Goal: Task Accomplishment & Management: Manage account settings

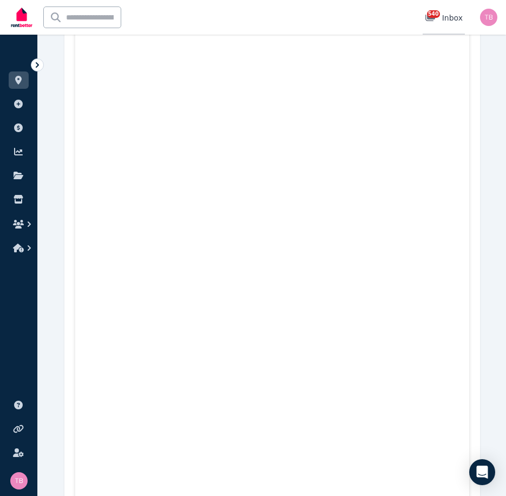
scroll to position [2916, 0]
click at [432, 16] on span "540" at bounding box center [433, 14] width 13 height 8
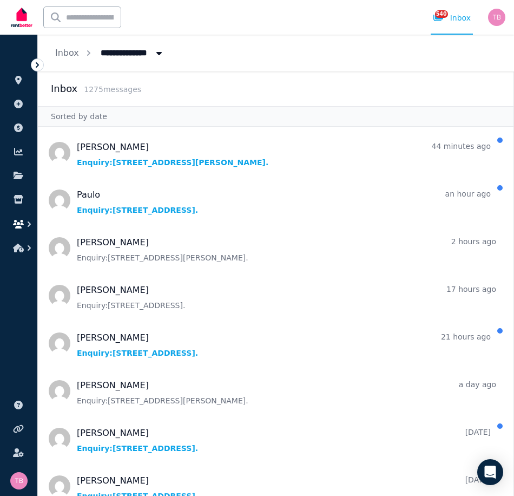
click at [18, 225] on icon "button" at bounding box center [18, 224] width 11 height 9
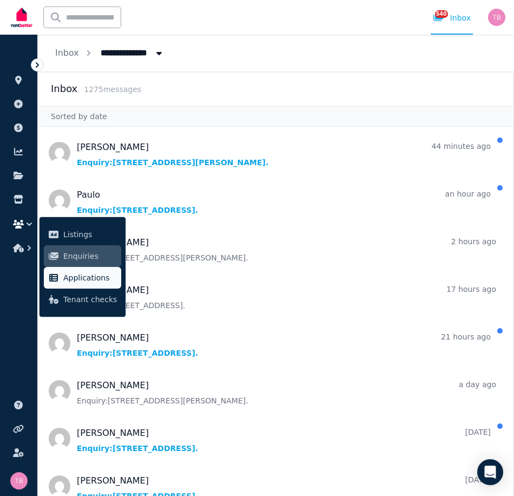
click at [88, 280] on span "Applications" at bounding box center [90, 277] width 54 height 13
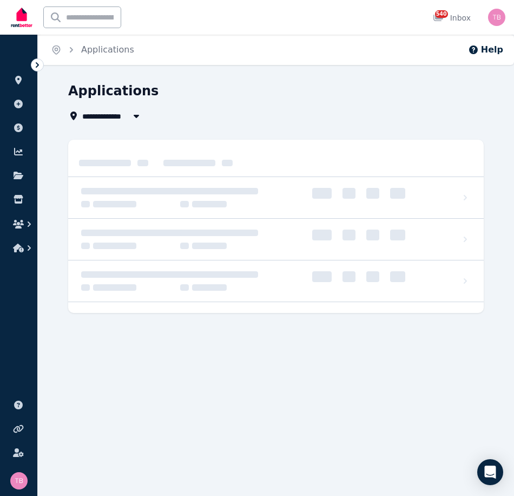
click at [112, 115] on span "All Properties" at bounding box center [117, 115] width 70 height 13
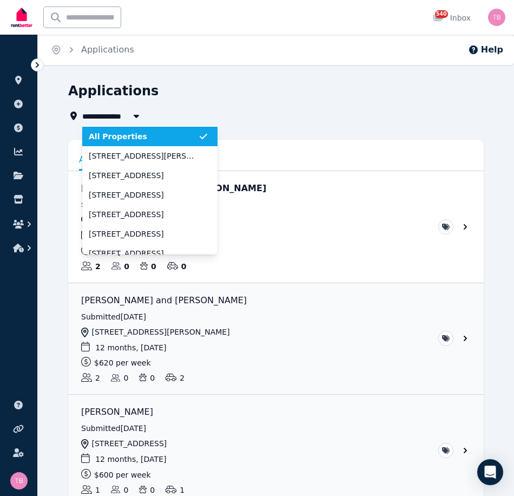
type input "**********"
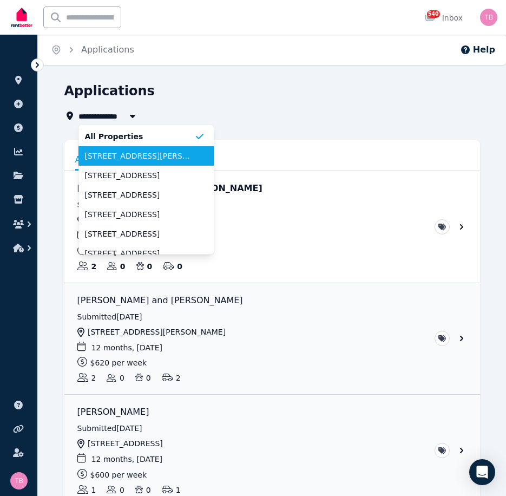
click at [108, 157] on span "[STREET_ADDRESS][PERSON_NAME]" at bounding box center [139, 156] width 109 height 11
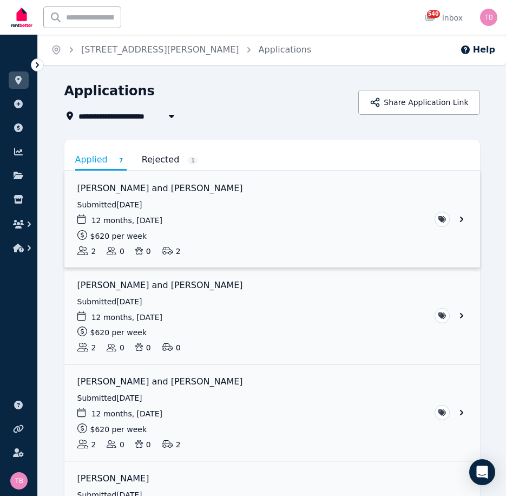
click at [134, 187] on link "View application: Yunho Cho and Hayeong Nam" at bounding box center [272, 219] width 416 height 96
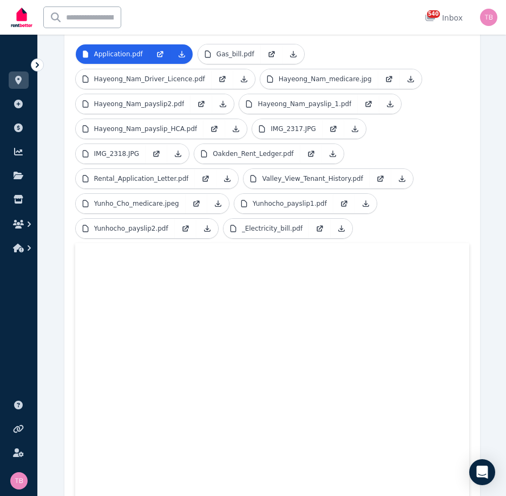
scroll to position [317, 0]
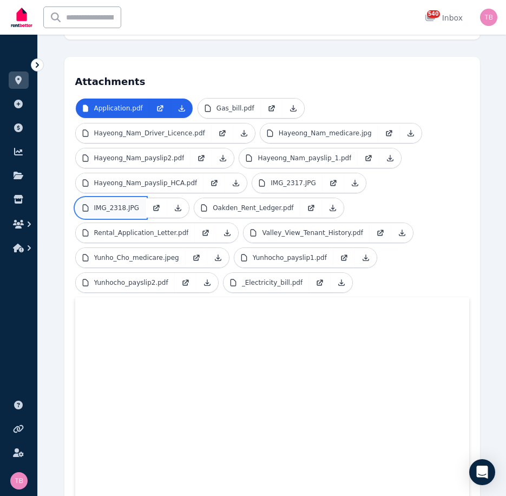
click at [115, 204] on p "IMG_2318.JPG" at bounding box center [116, 208] width 45 height 9
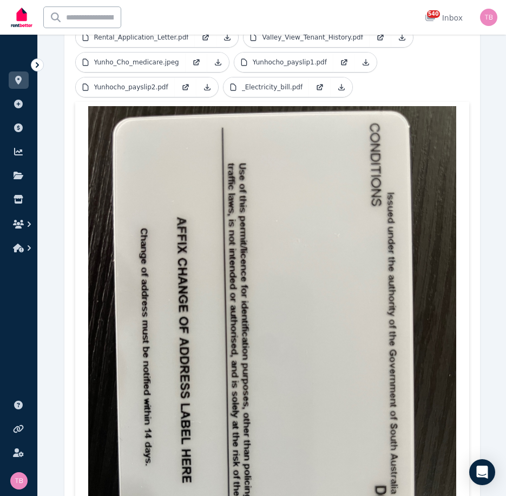
scroll to position [659, 0]
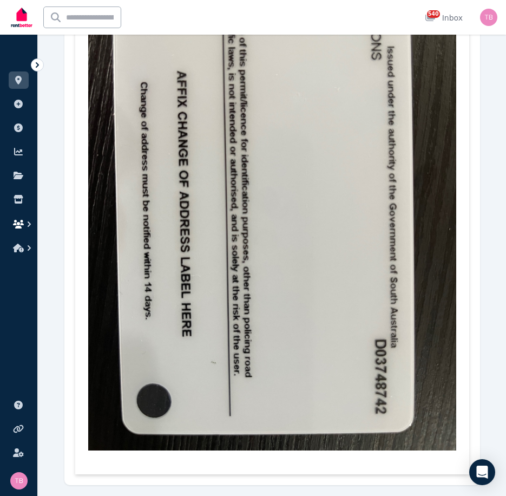
click at [18, 222] on icon "button" at bounding box center [18, 224] width 11 height 9
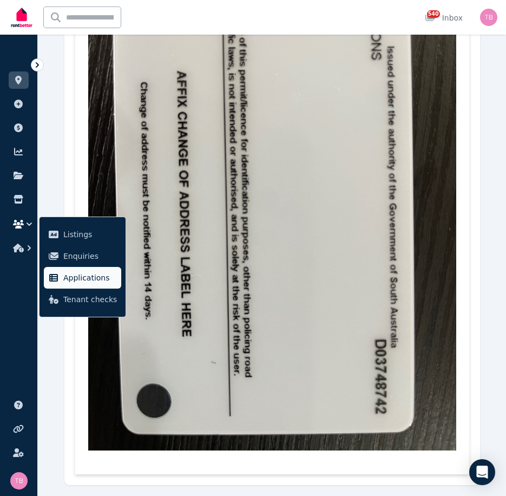
click at [83, 275] on span "Applications" at bounding box center [90, 277] width 54 height 13
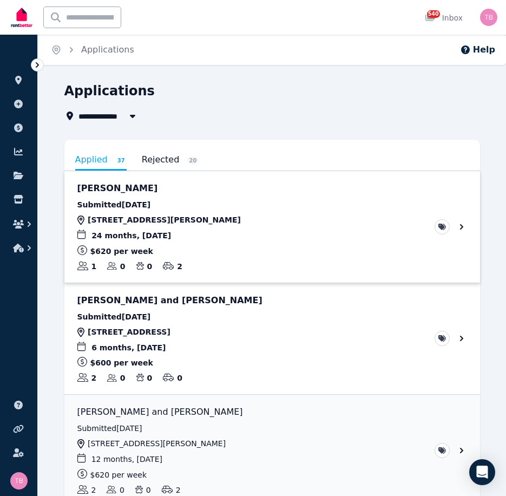
click at [460, 226] on link "View application: Clem Green" at bounding box center [272, 227] width 416 height 112
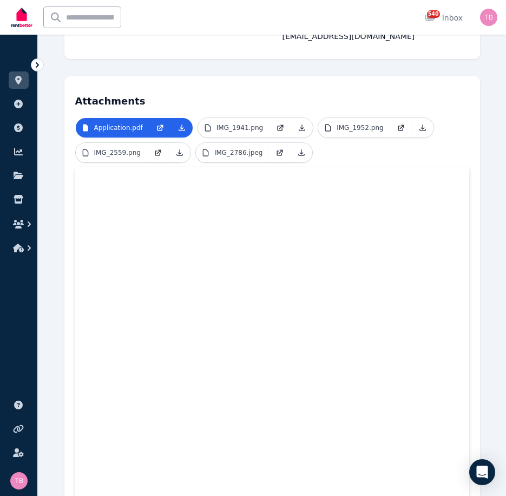
scroll to position [1, 0]
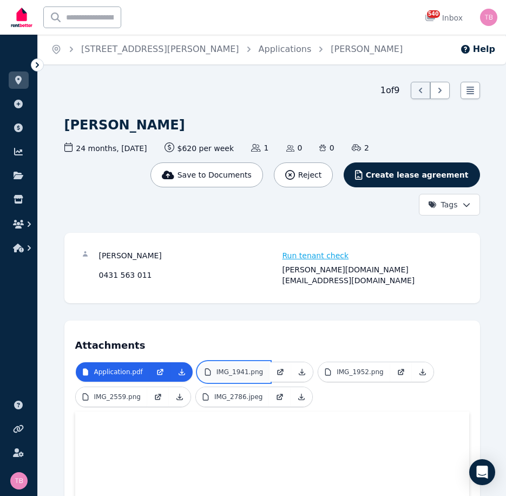
click at [221, 362] on link "IMG_1941.png" at bounding box center [233, 371] width 71 height 19
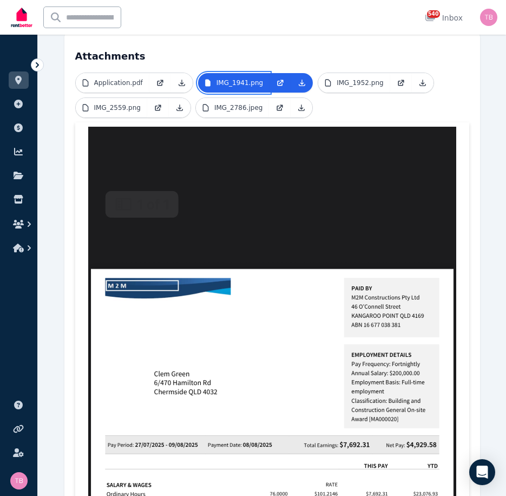
scroll to position [54, 0]
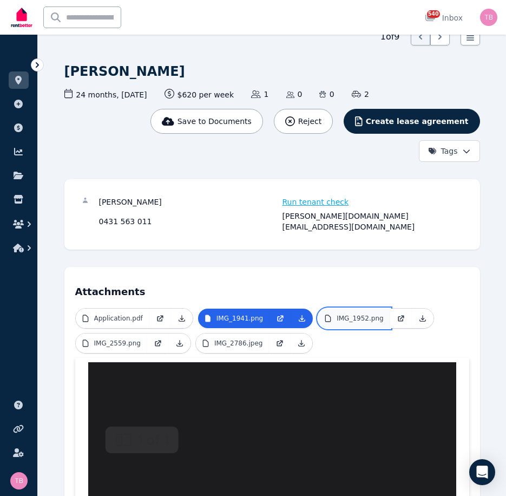
click at [337, 314] on p "IMG_1952.png" at bounding box center [360, 318] width 47 height 9
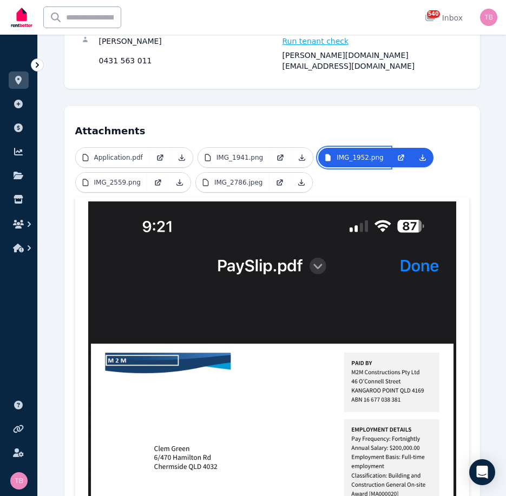
scroll to position [0, 0]
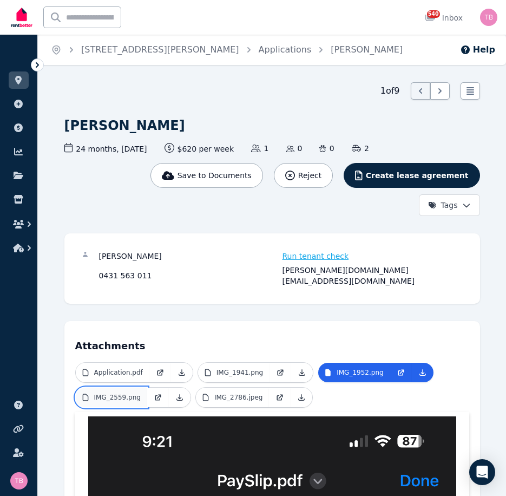
click at [105, 393] on p "IMG_2559.png" at bounding box center [117, 397] width 47 height 9
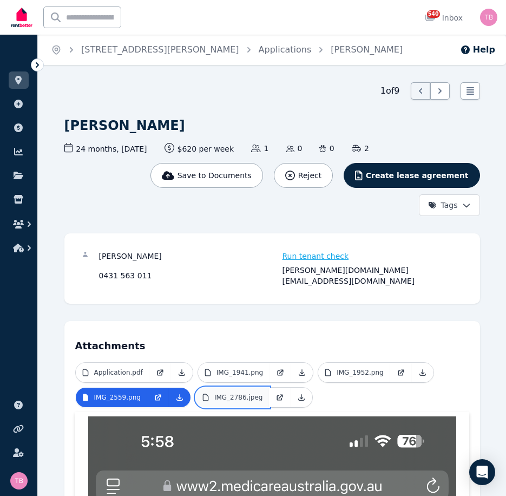
drag, startPoint x: 224, startPoint y: 386, endPoint x: 234, endPoint y: 386, distance: 10.3
click at [225, 393] on p "IMG_2786.jpeg" at bounding box center [238, 397] width 49 height 9
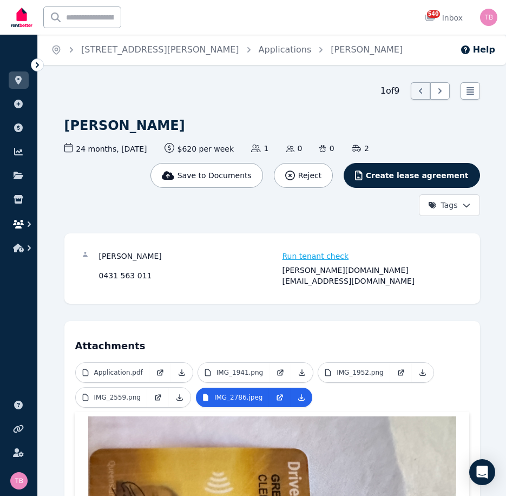
click at [20, 224] on icon "button" at bounding box center [18, 224] width 11 height 9
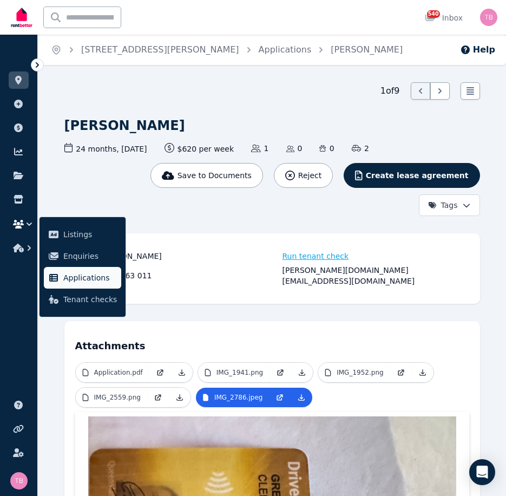
click at [83, 277] on span "Applications" at bounding box center [90, 277] width 54 height 13
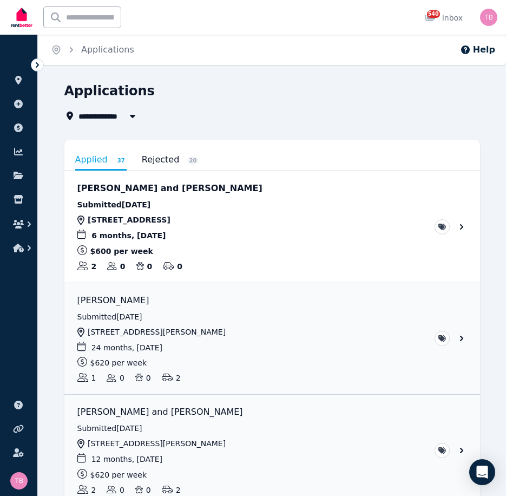
click at [105, 115] on span "All Properties" at bounding box center [114, 115] width 70 height 13
type input "**********"
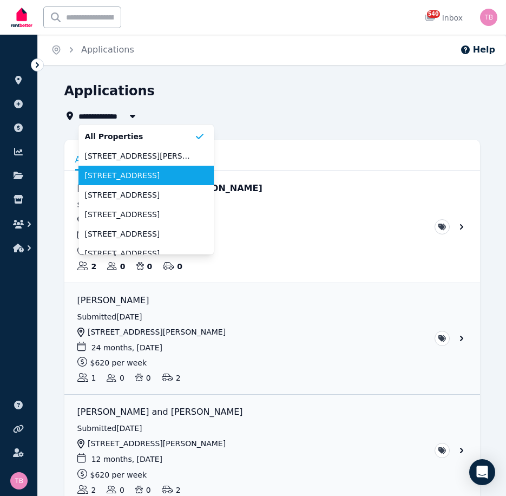
scroll to position [54, 0]
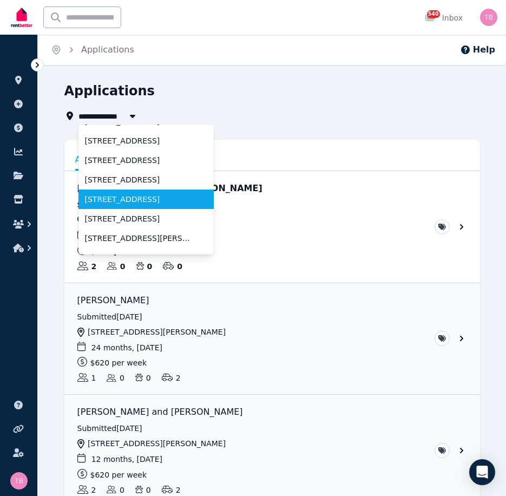
click at [132, 199] on span "[STREET_ADDRESS]" at bounding box center [139, 199] width 109 height 11
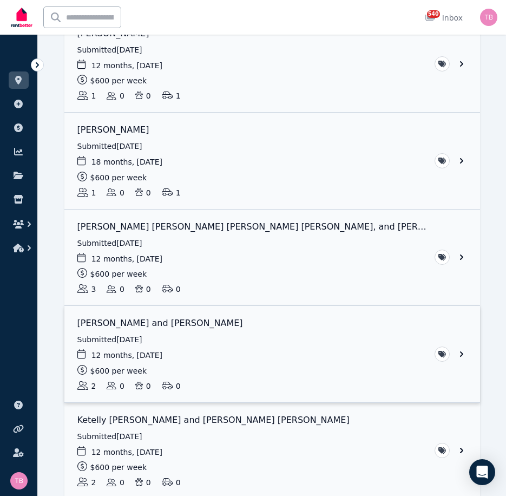
scroll to position [271, 0]
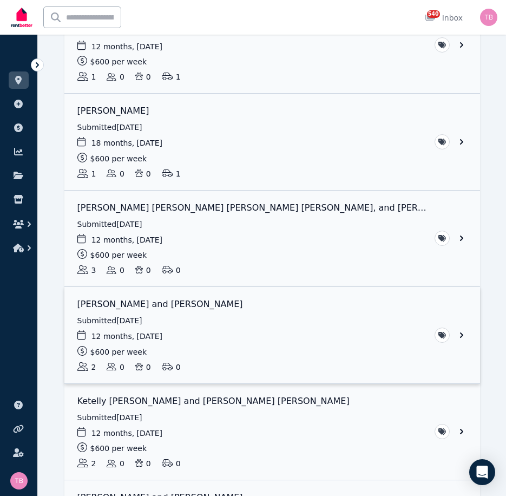
click at [462, 334] on link "View application: Yejun Lee and Harrison Price" at bounding box center [272, 335] width 416 height 96
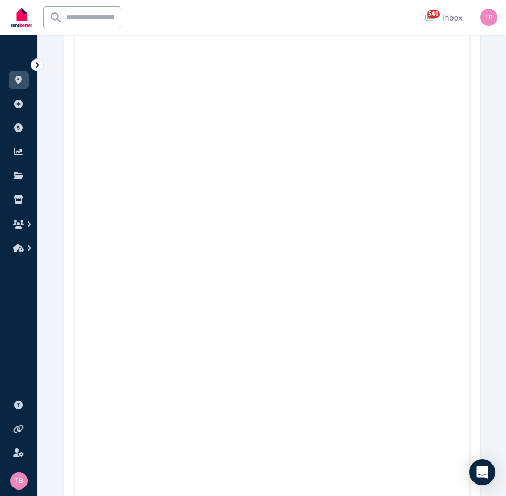
scroll to position [2653, 0]
